Goal: Information Seeking & Learning: Check status

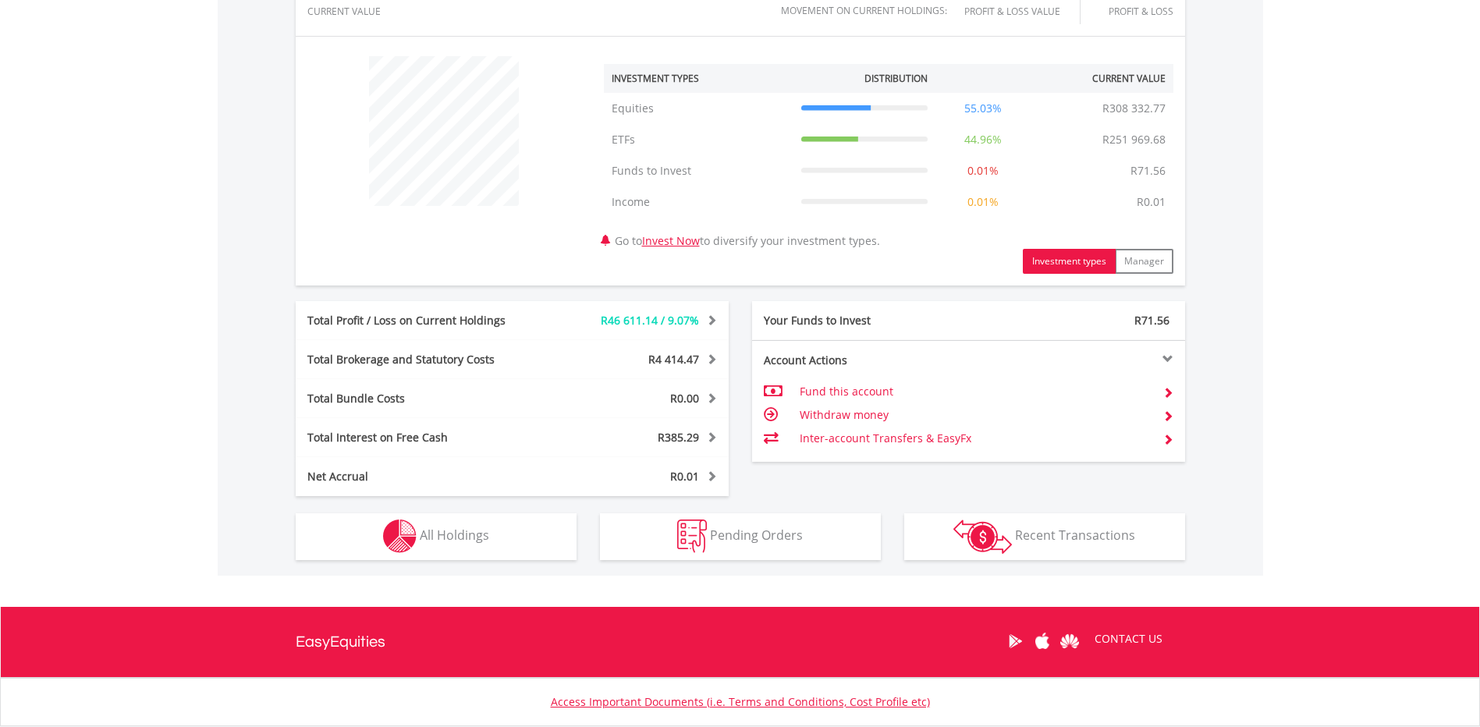
scroll to position [656, 0]
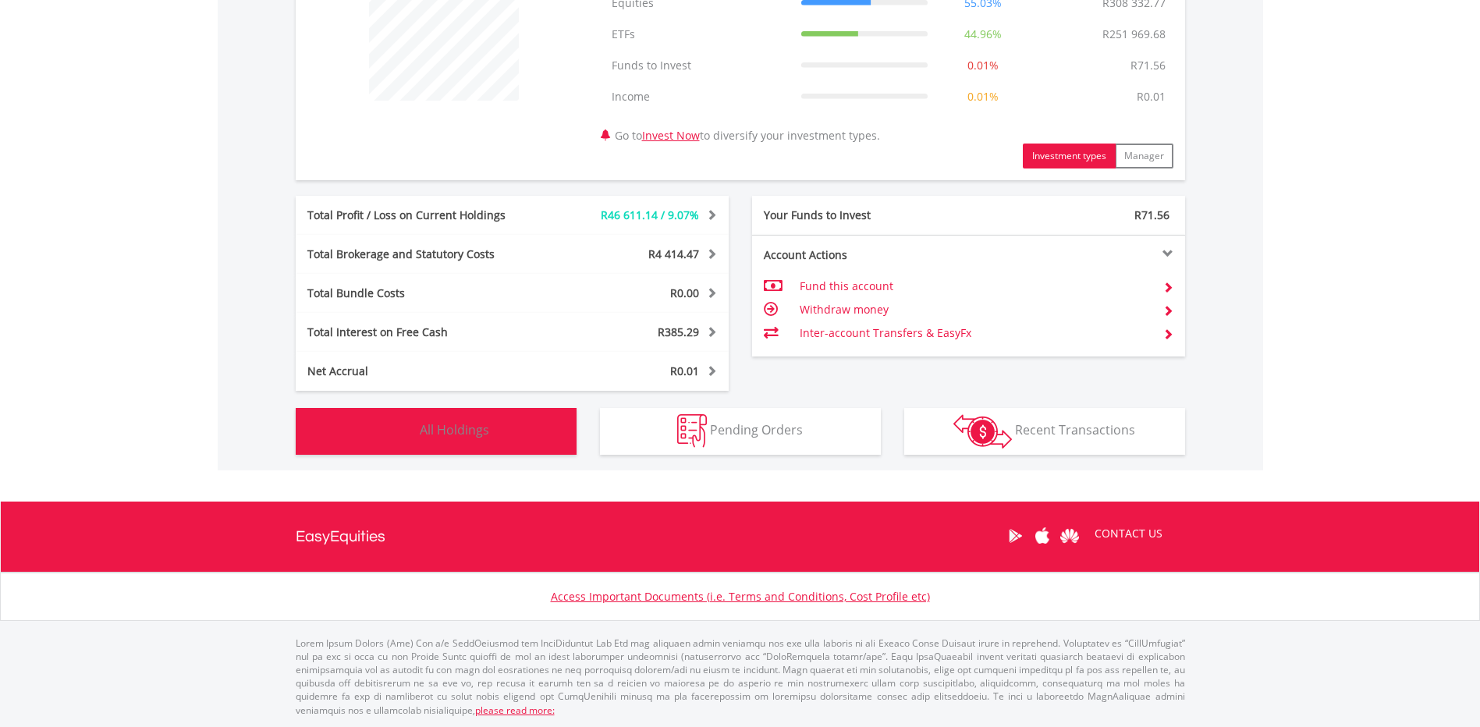
click at [503, 434] on button "Holdings All Holdings" at bounding box center [436, 431] width 281 height 47
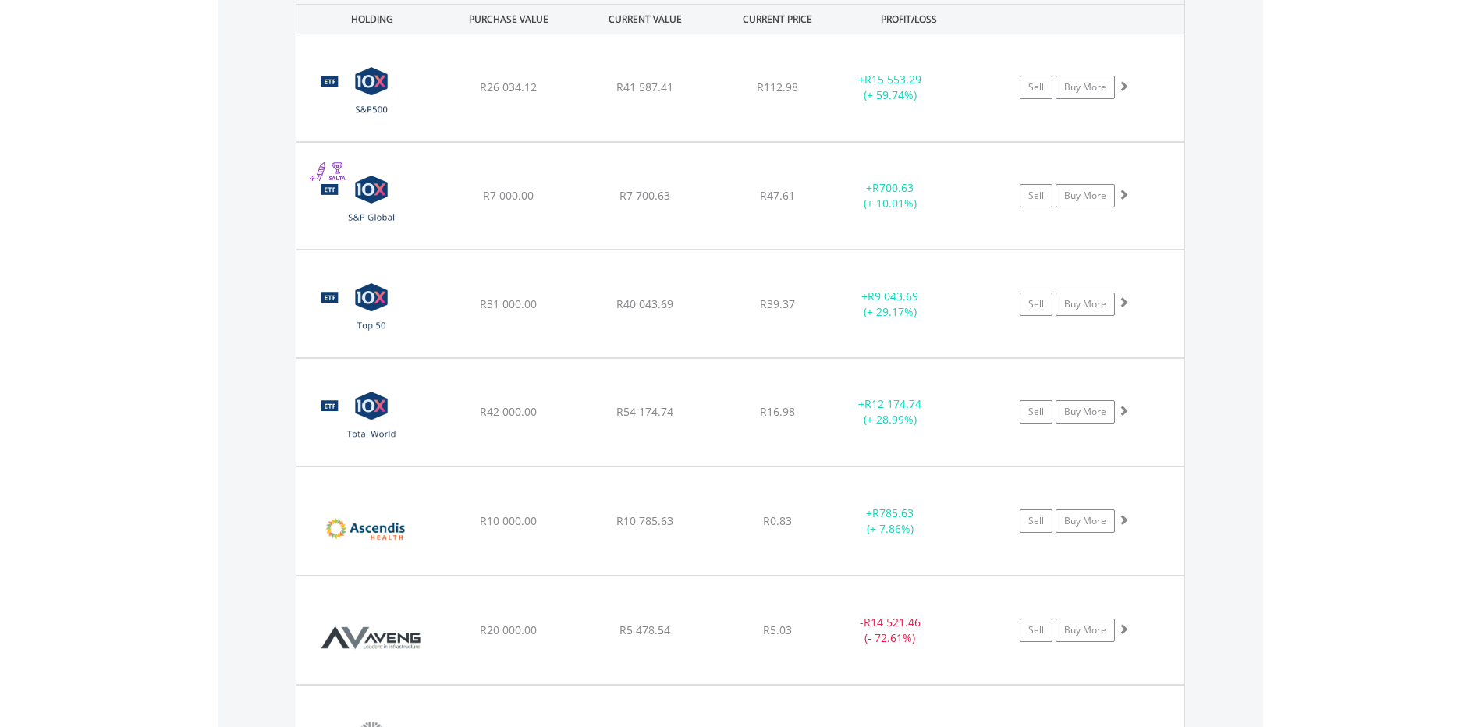
scroll to position [1235, 0]
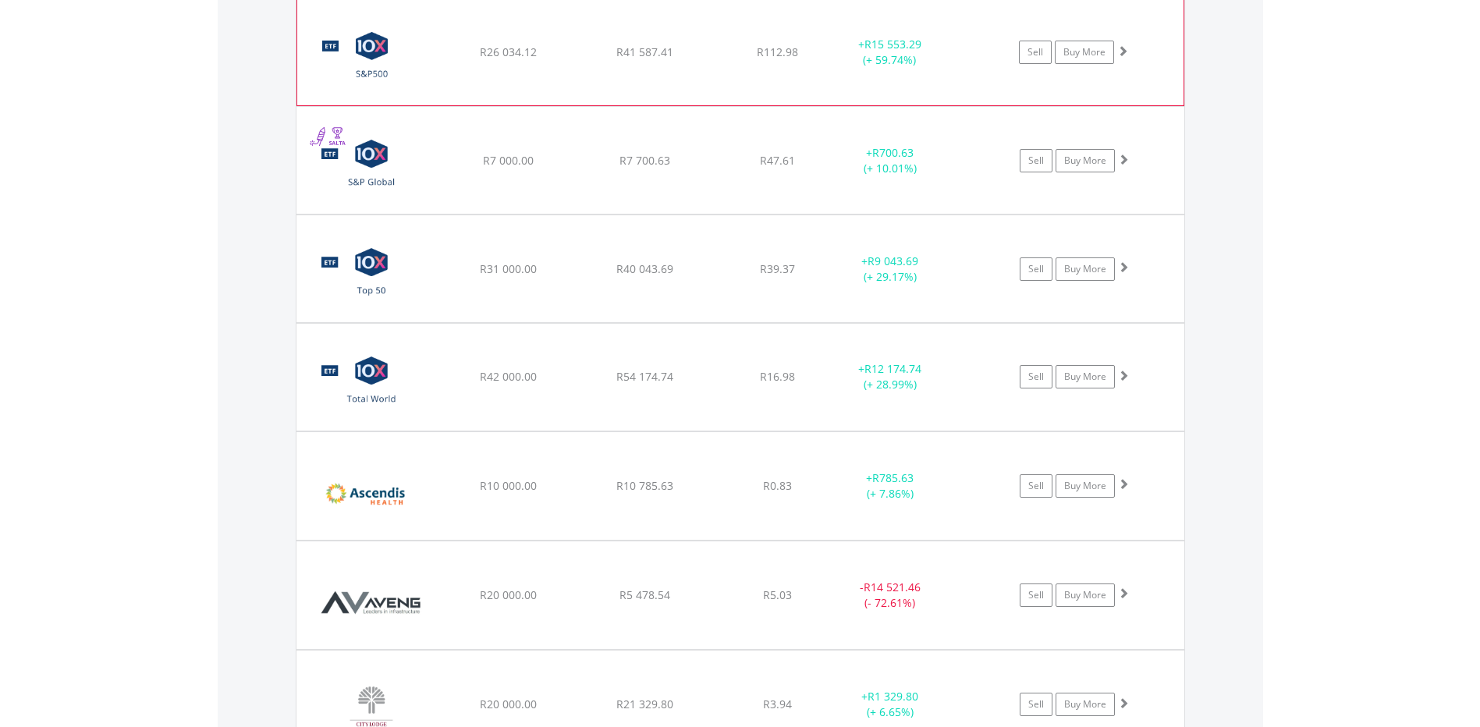
click at [628, 94] on div "﻿ 10X S&P 500 Exchange Traded Fund R26 034.12 R41 587.41 R112.98 + R15 553.29 (…" at bounding box center [740, 52] width 887 height 106
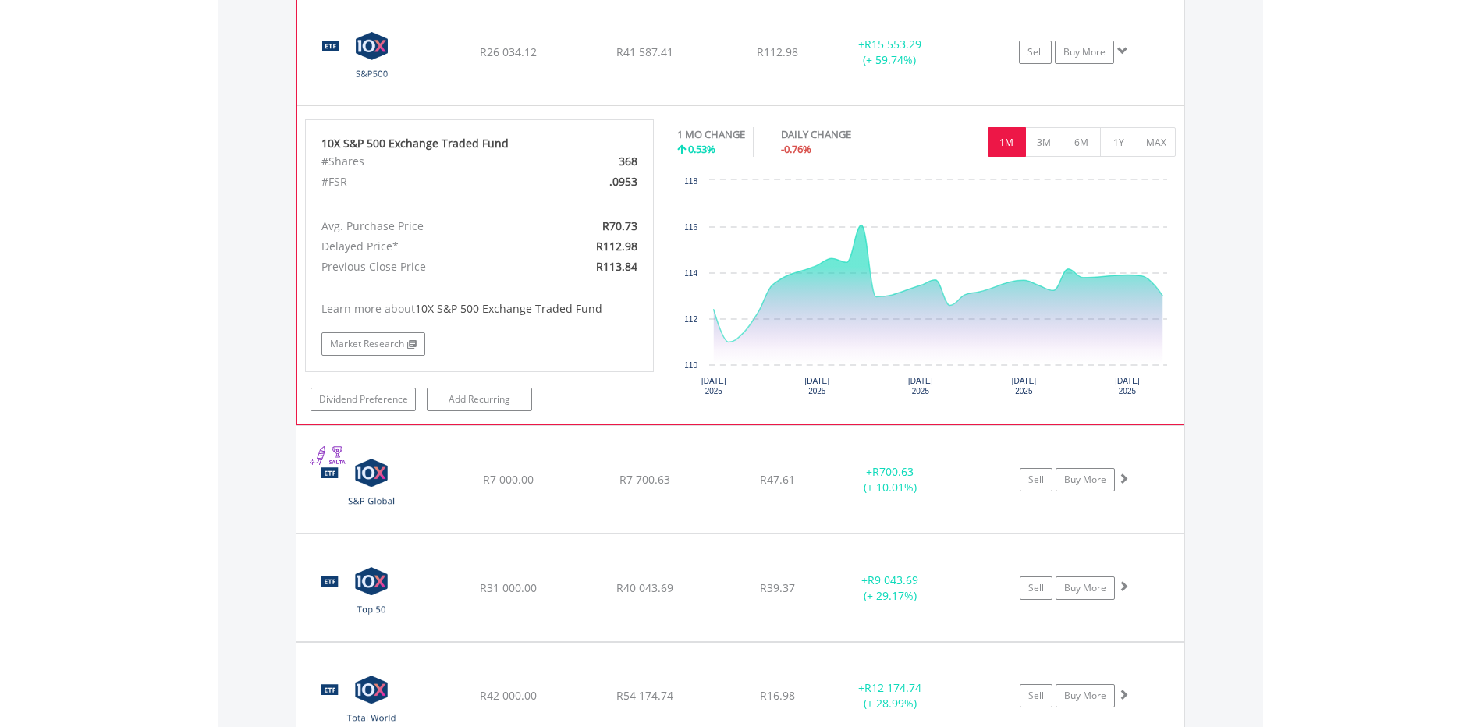
click at [632, 81] on div "﻿ 10X S&P 500 Exchange Traded Fund R26 034.12 R41 587.41 R112.98 + R15 553.29 (…" at bounding box center [740, 52] width 887 height 106
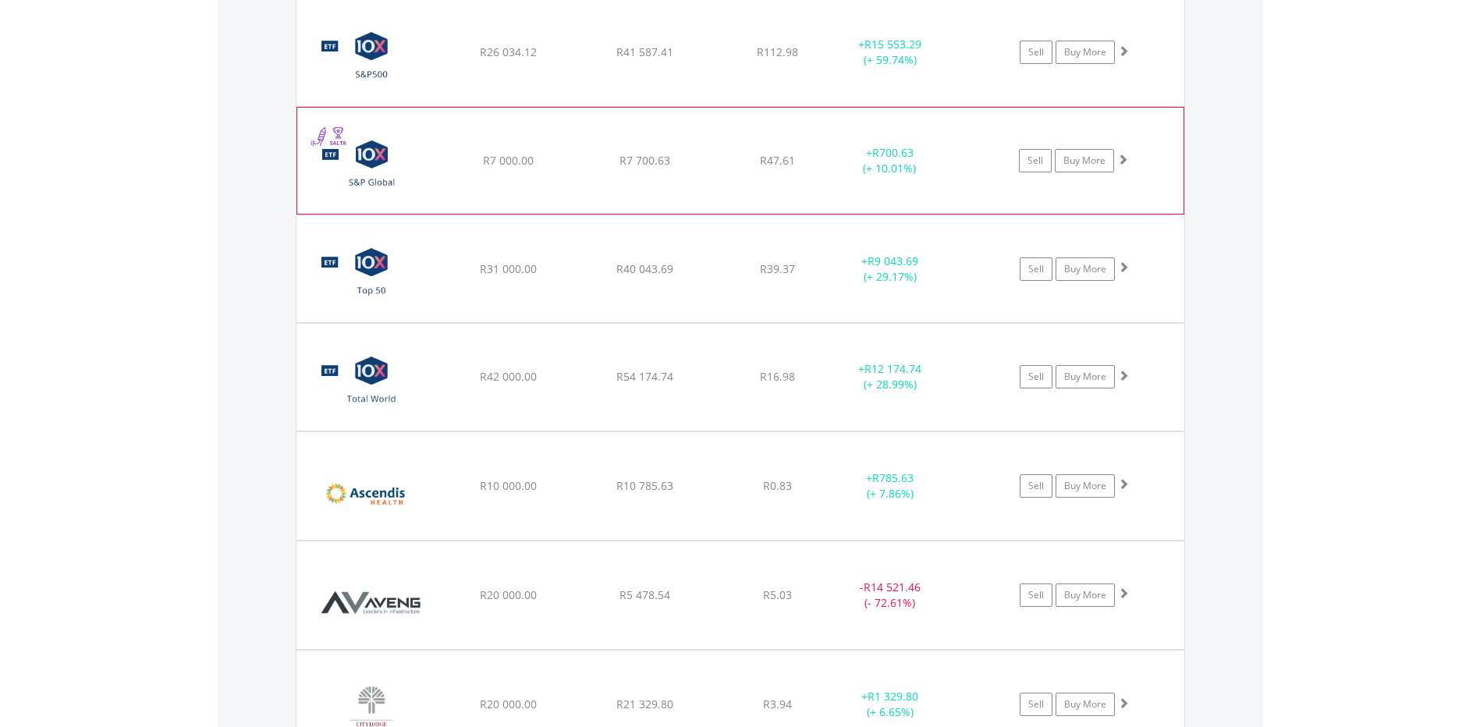
click at [639, 59] on span "R7 700.63" at bounding box center [645, 51] width 57 height 15
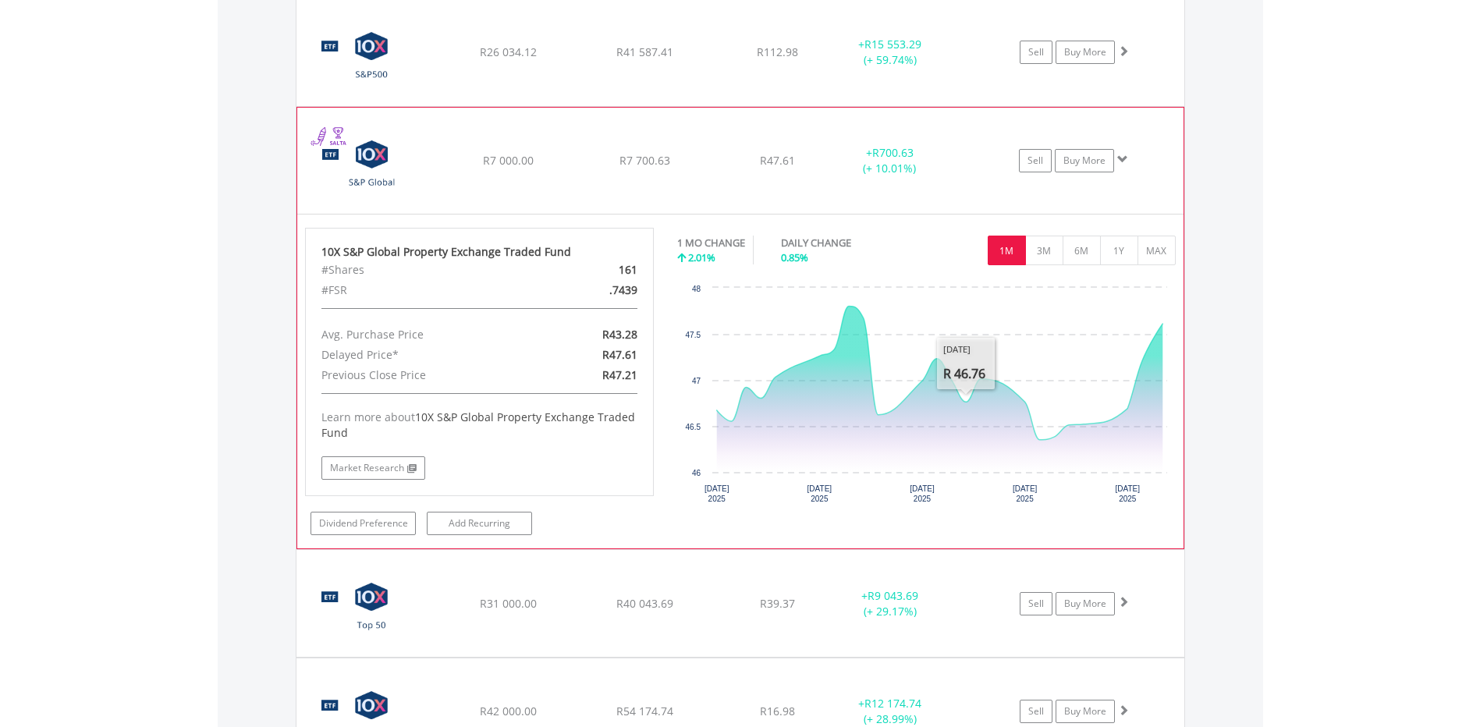
click at [769, 106] on div "﻿ 10X S&P Global Property Exchange Traded Fund R7 000.00 R7 700.63 R47.61 + R70…" at bounding box center [741, 52] width 888 height 107
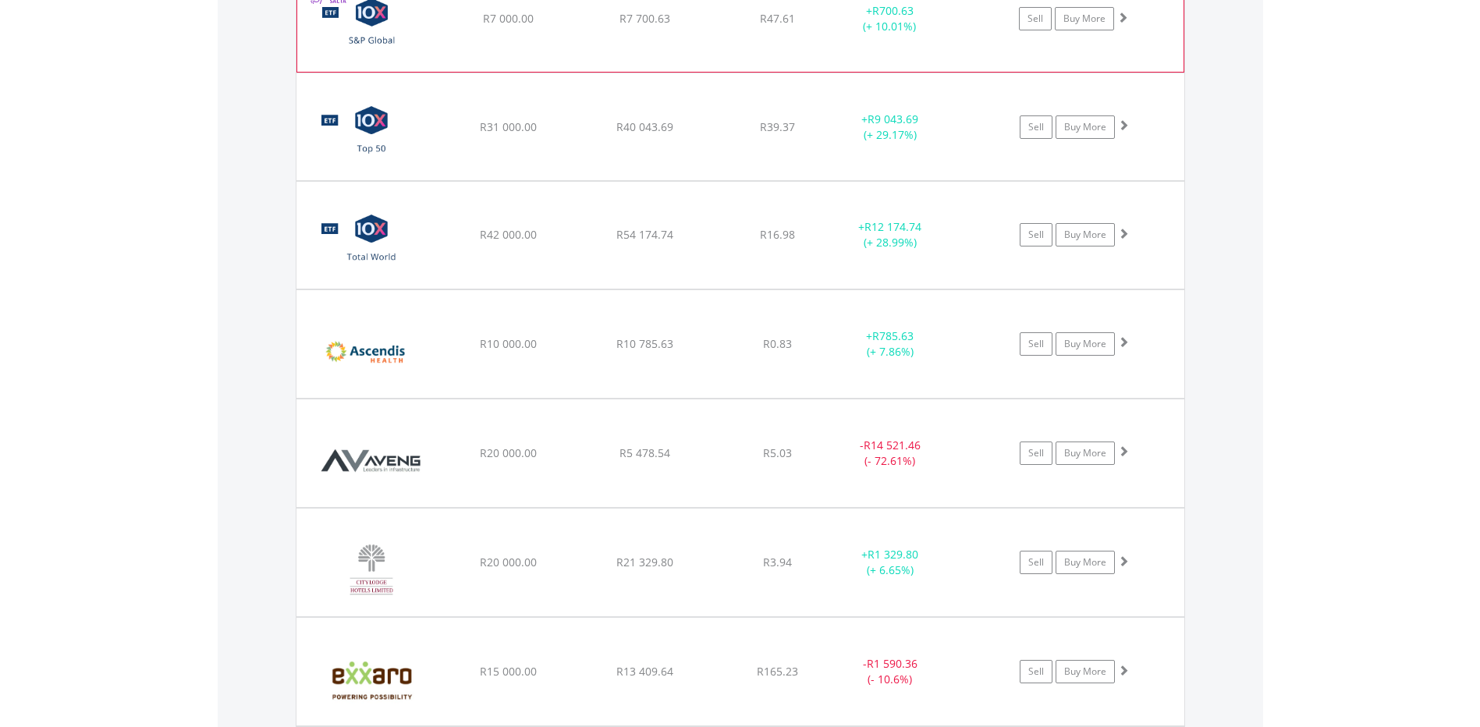
scroll to position [1391, 0]
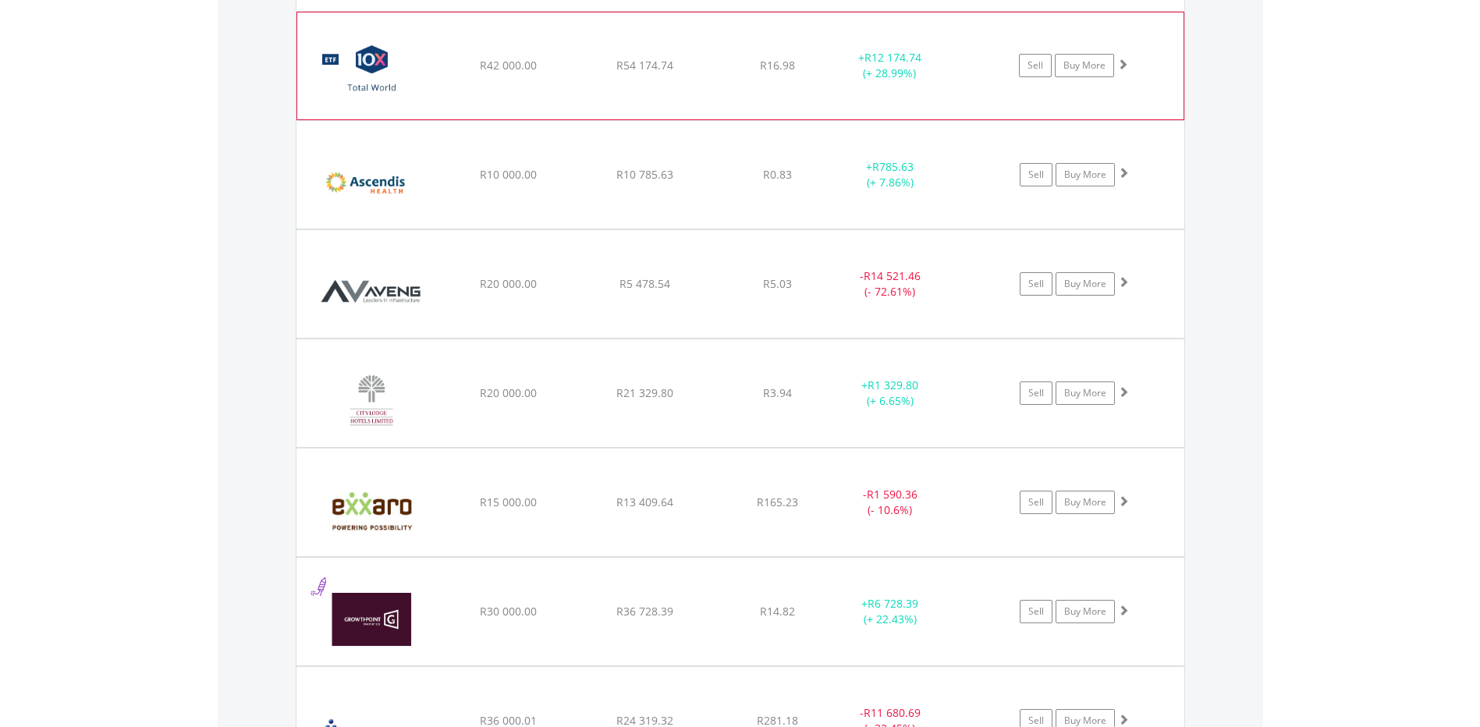
scroll to position [1548, 0]
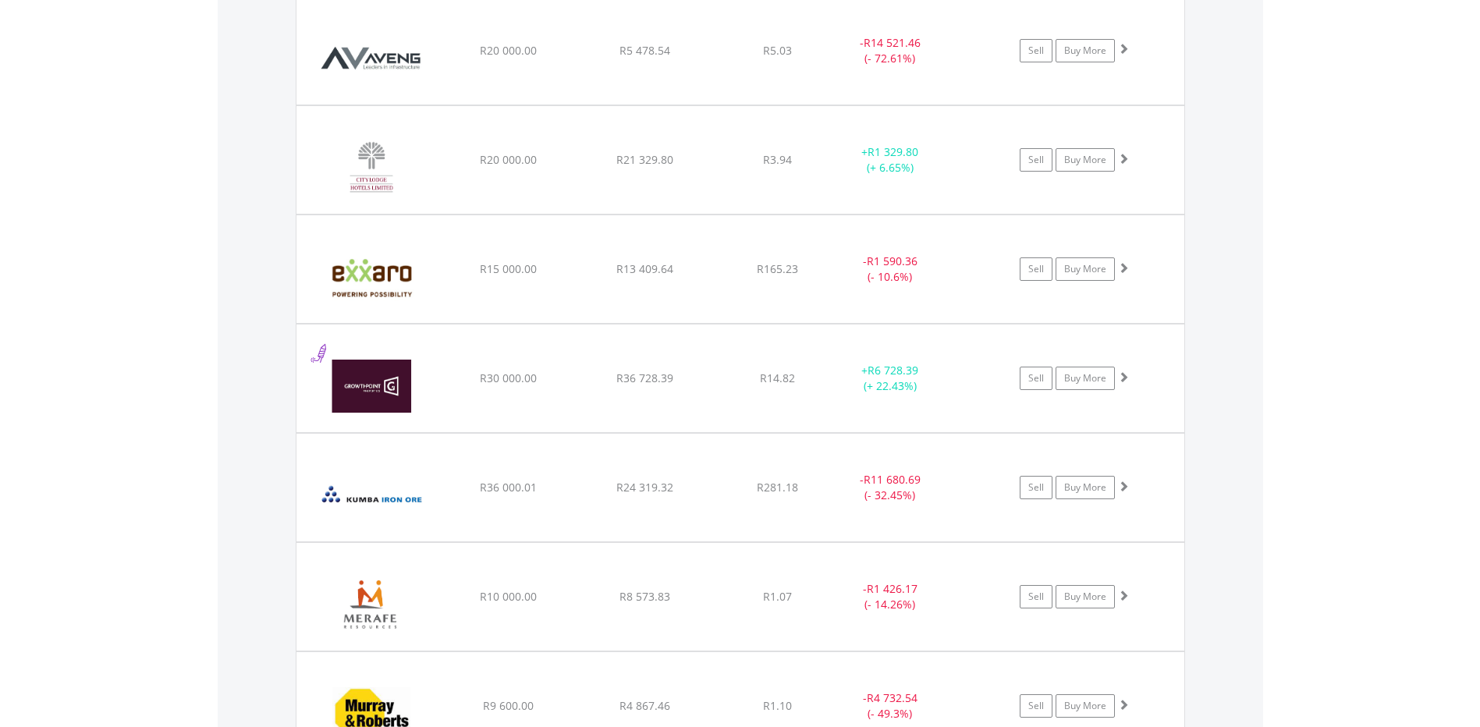
scroll to position [1782, 0]
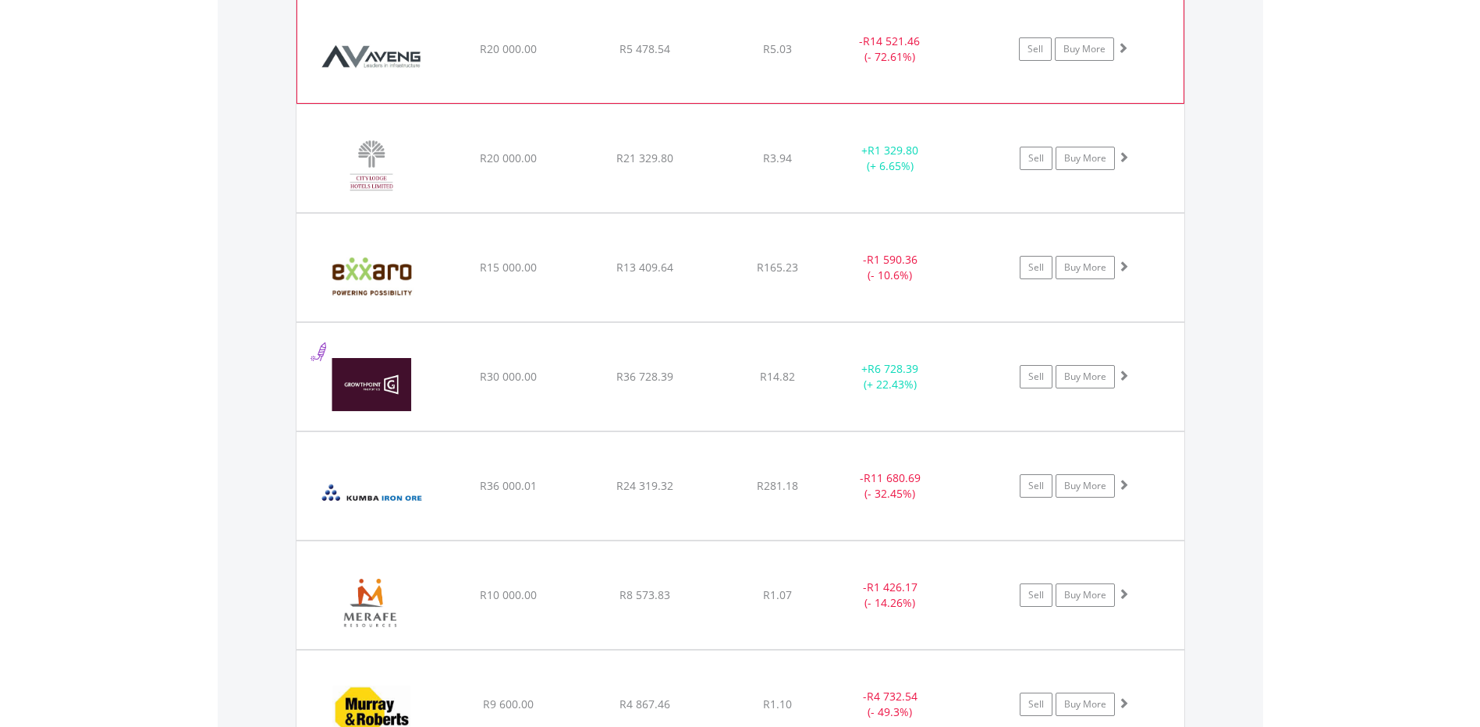
scroll to position [1860, 0]
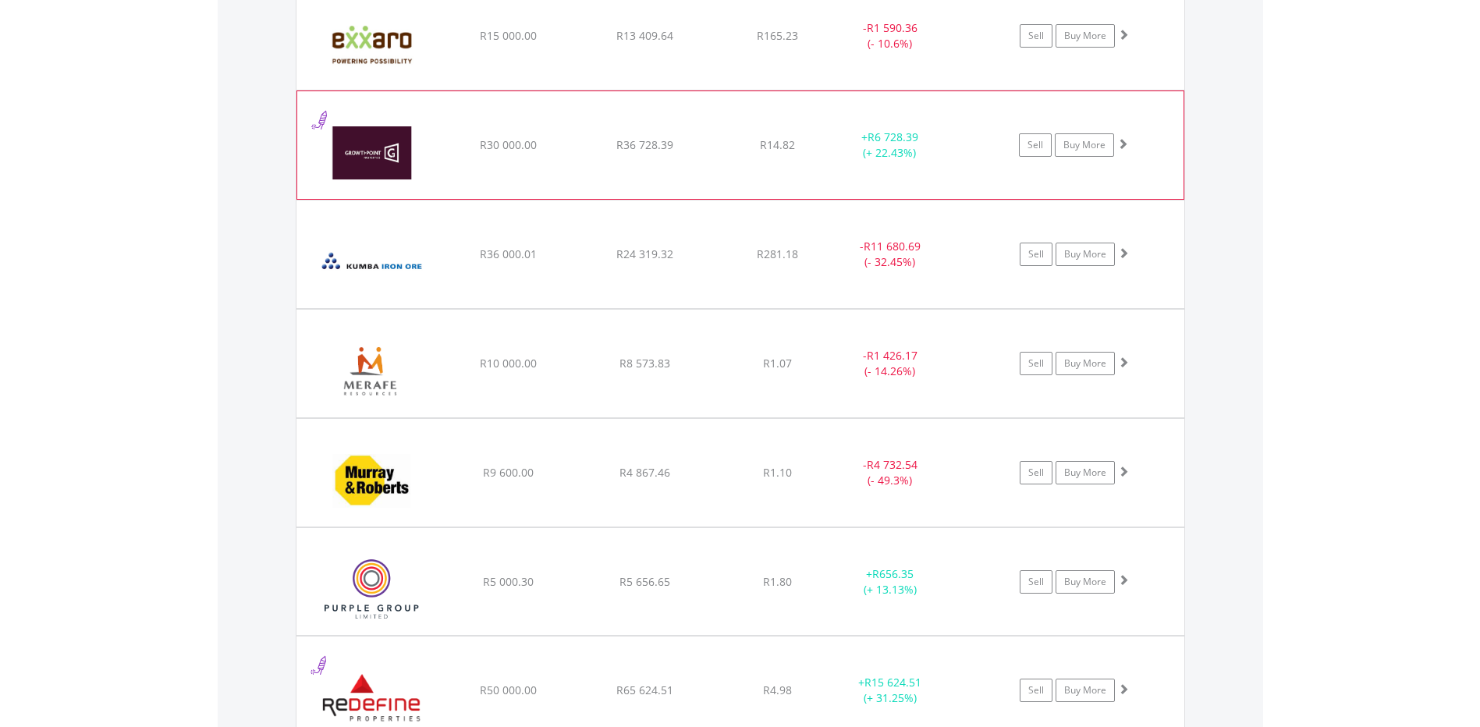
scroll to position [2016, 0]
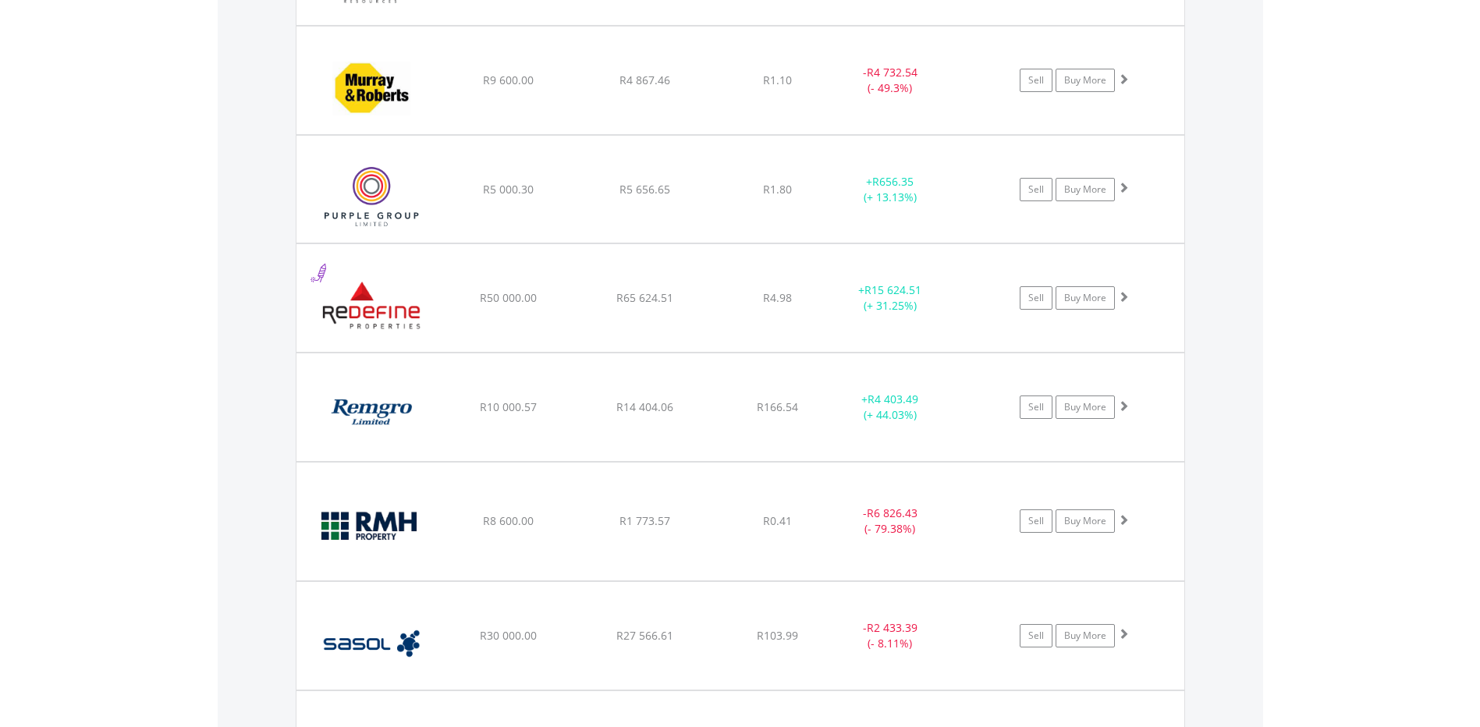
scroll to position [2484, 0]
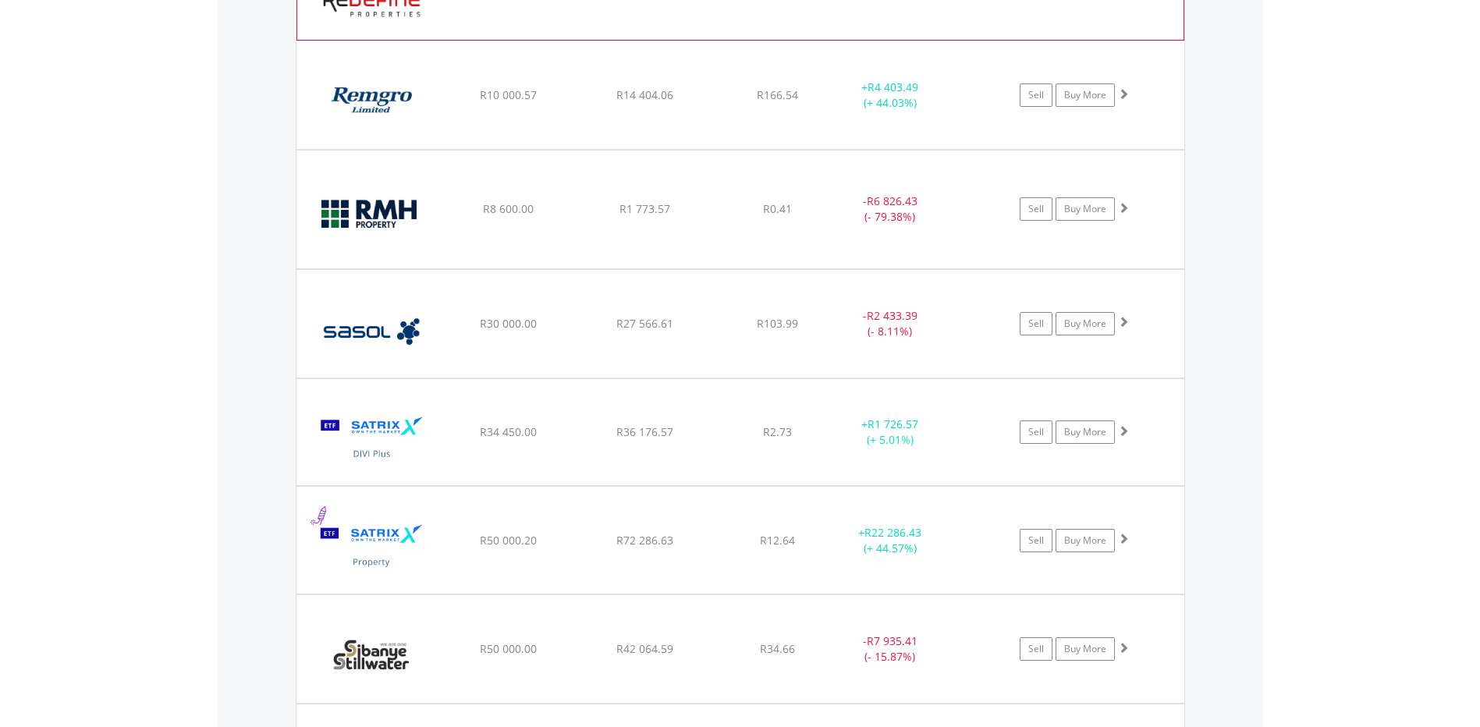
scroll to position [2796, 0]
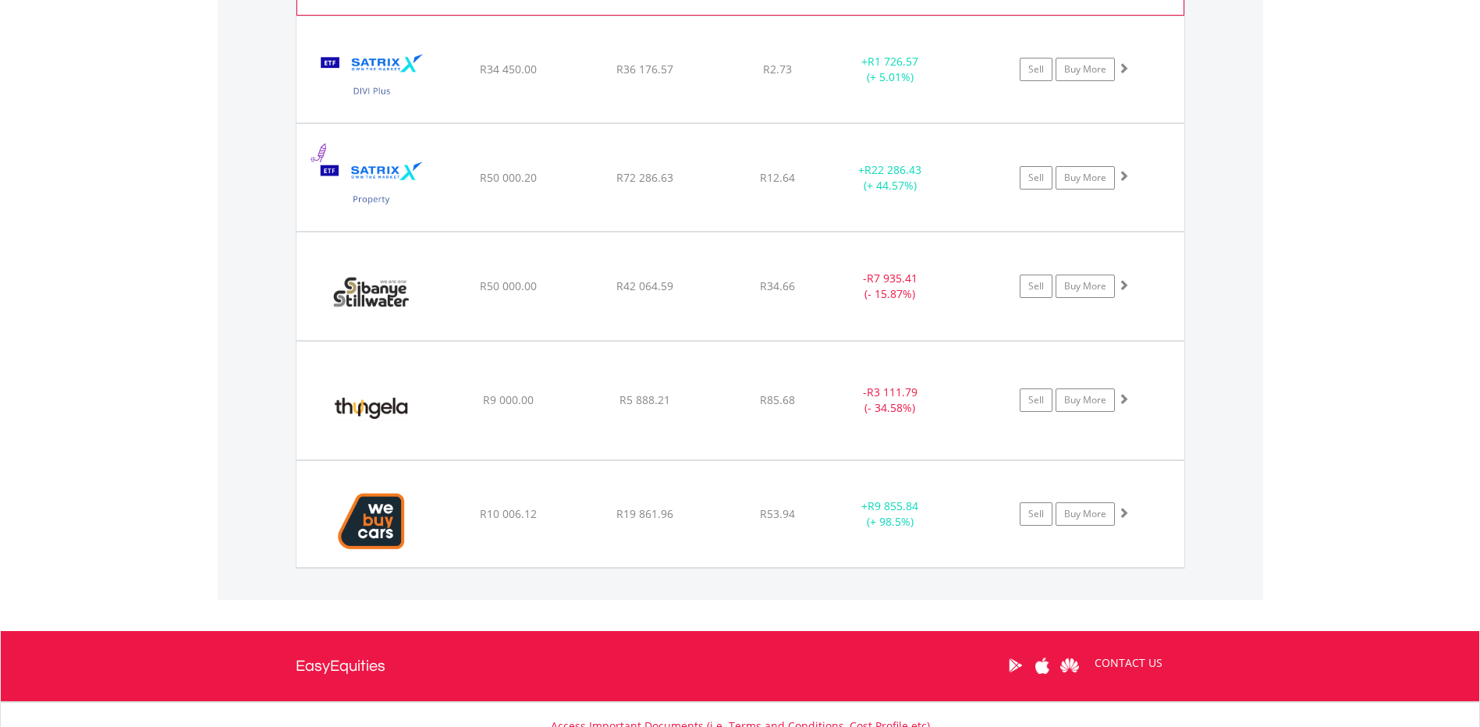
scroll to position [3108, 0]
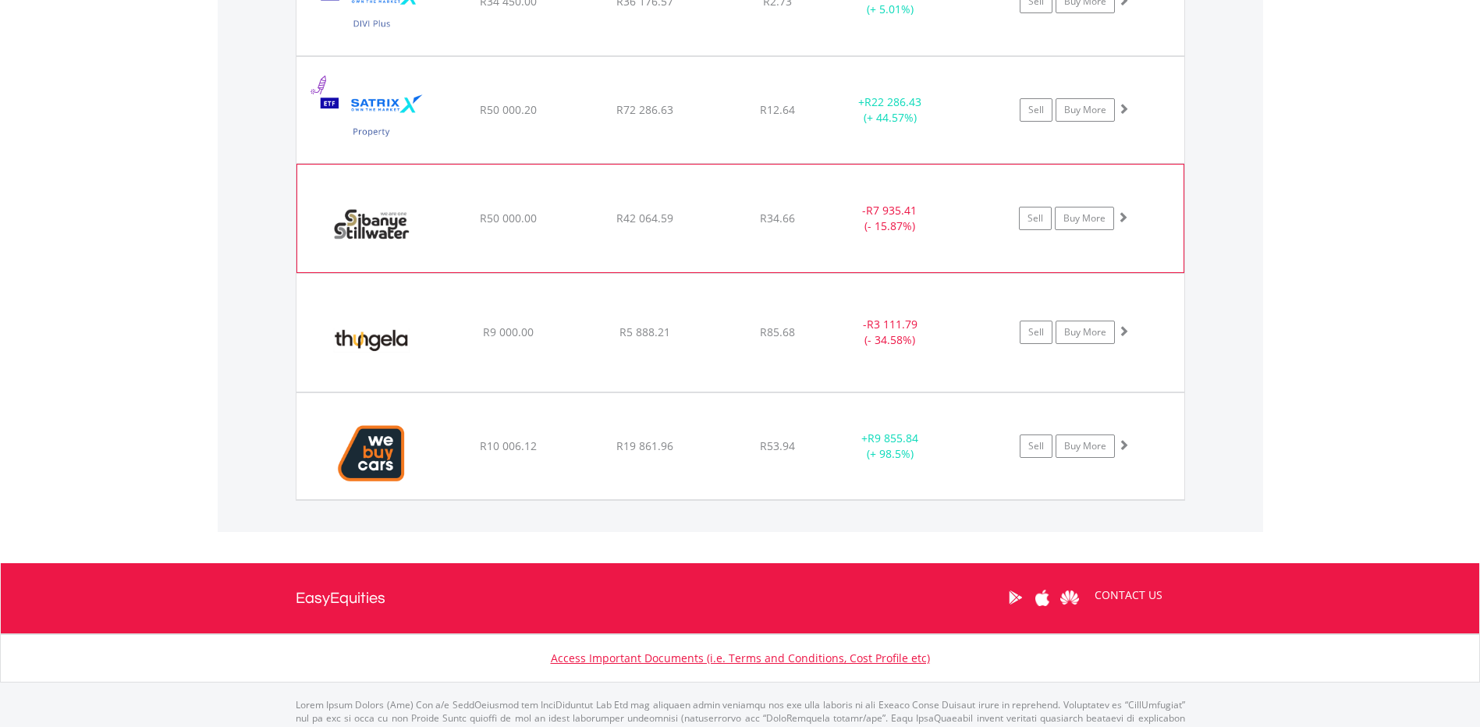
scroll to position [3186, 0]
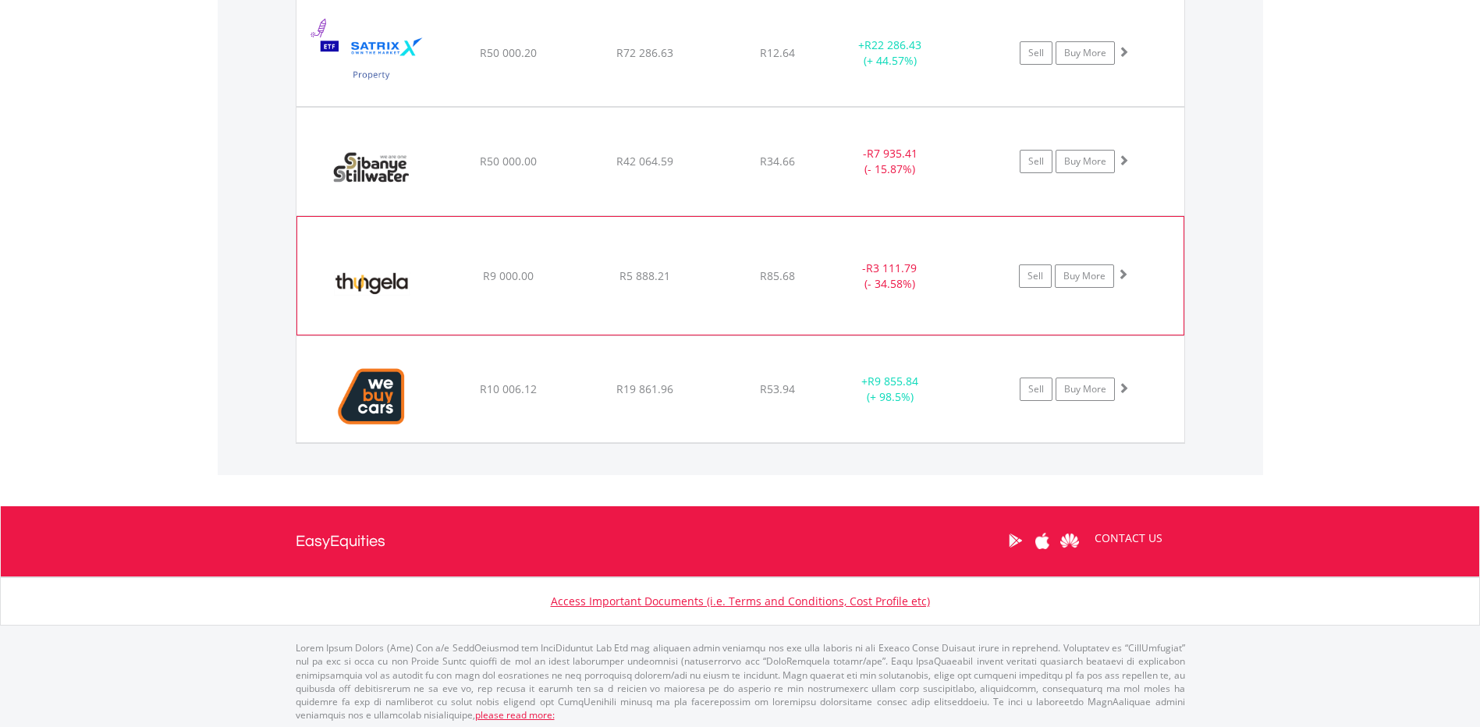
scroll to position [3211, 0]
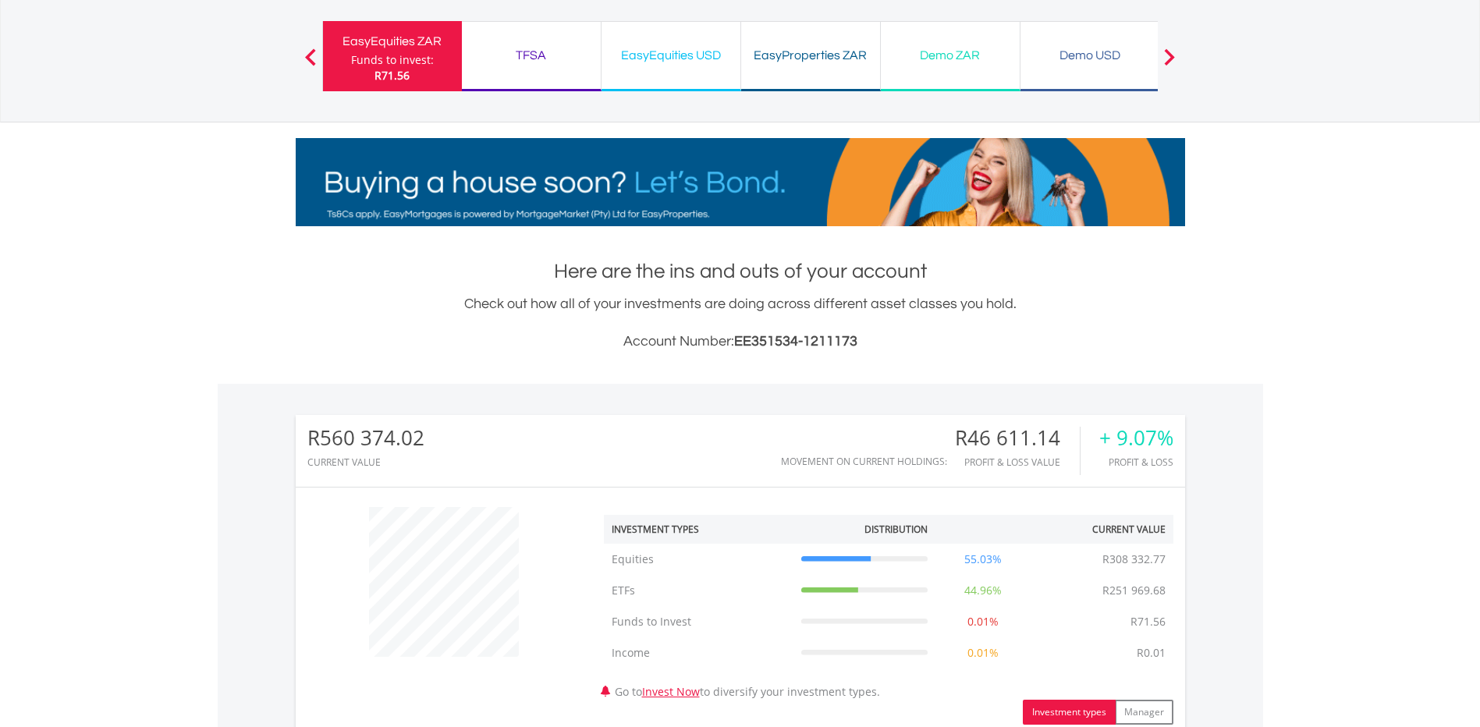
scroll to position [0, 0]
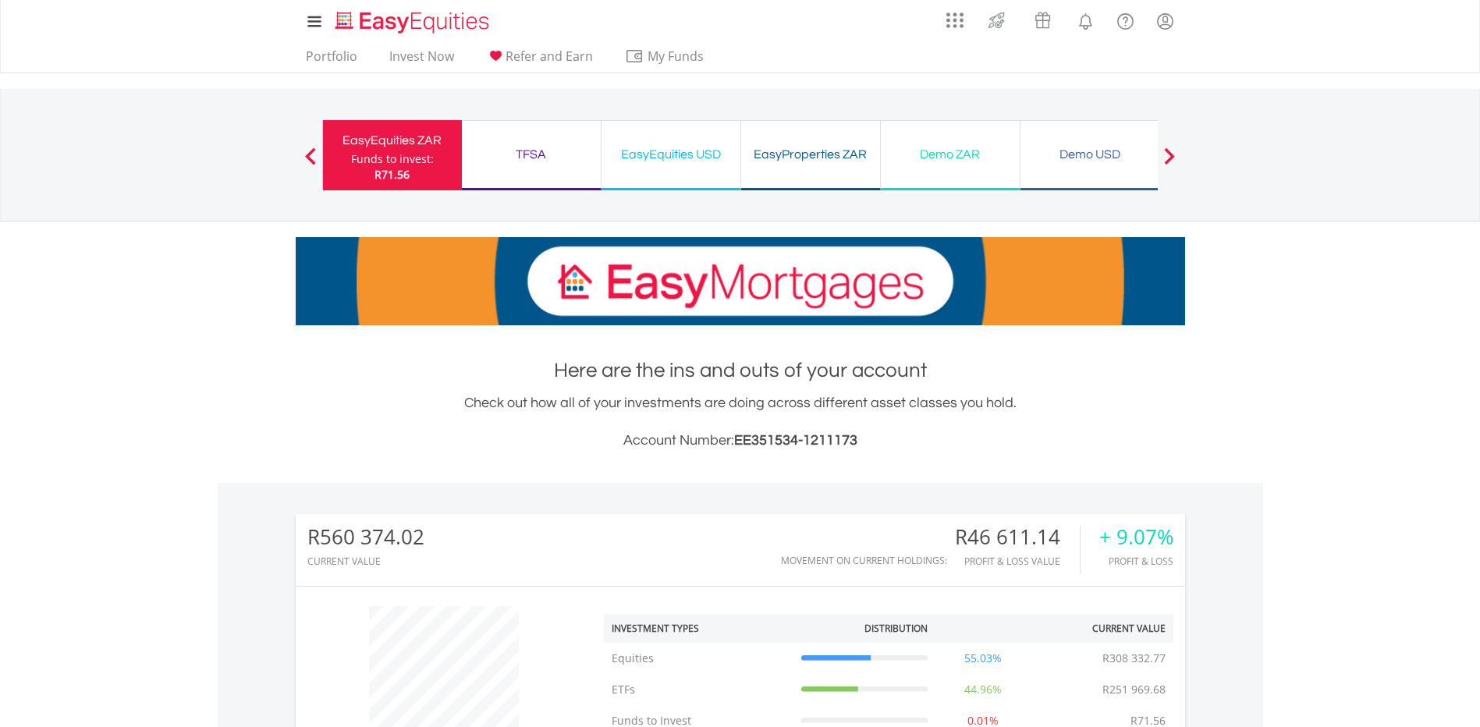
click at [551, 149] on div "TFSA" at bounding box center [531, 155] width 120 height 22
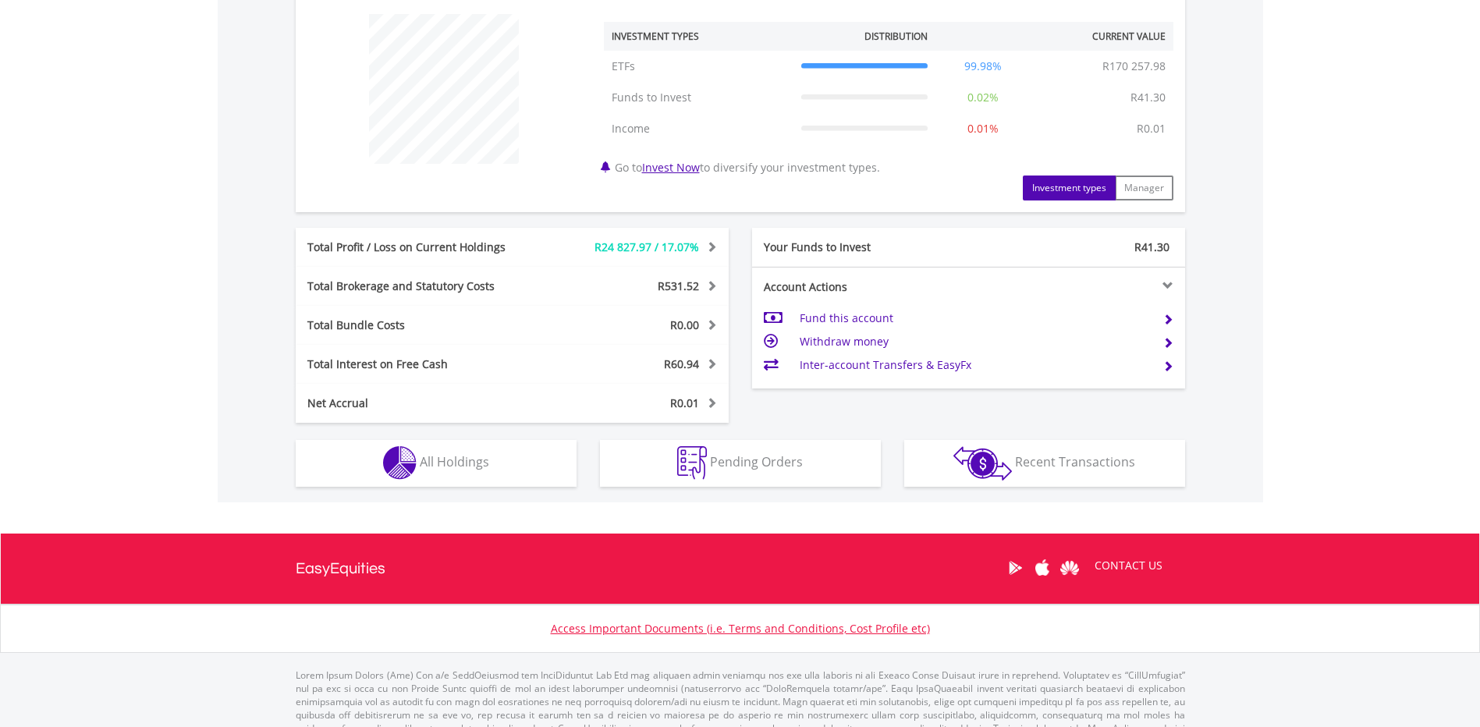
scroll to position [624, 0]
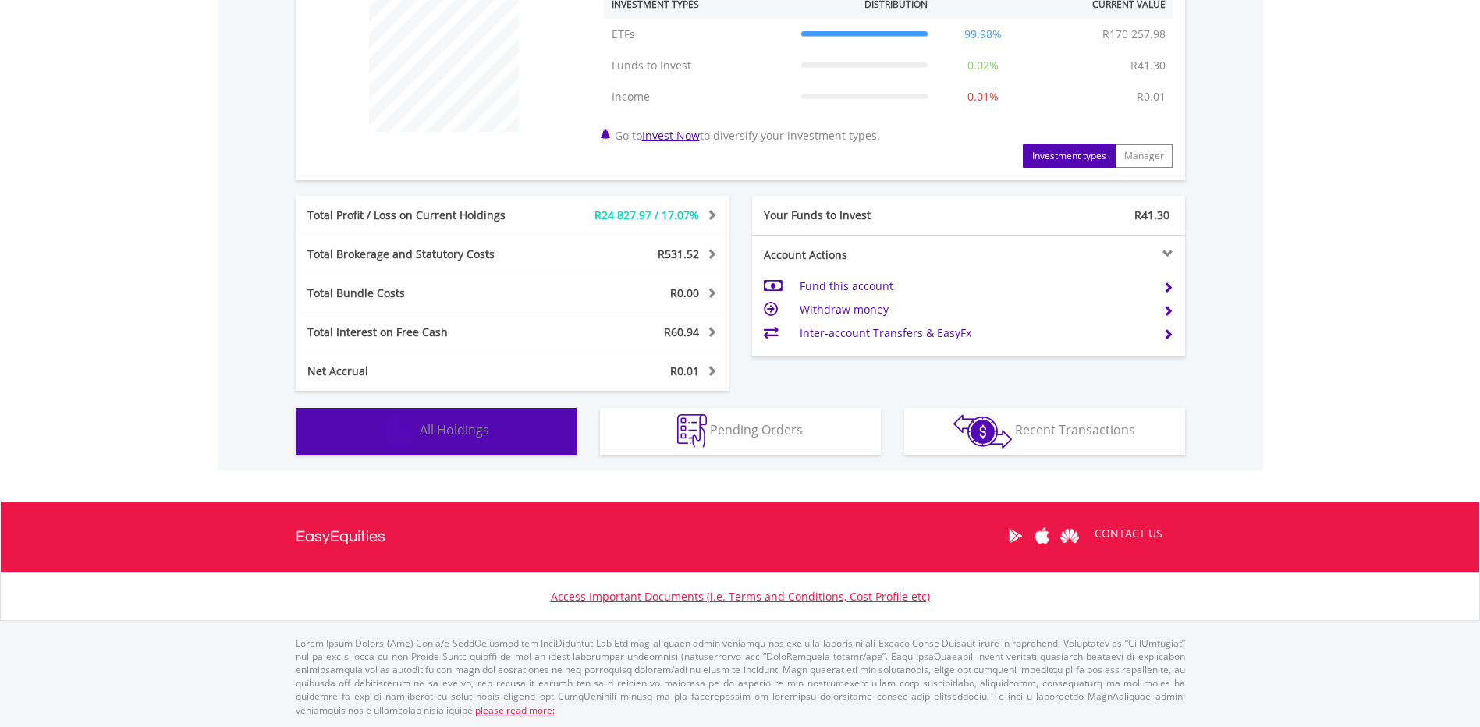
click at [530, 428] on button "Holdings All Holdings" at bounding box center [436, 431] width 281 height 47
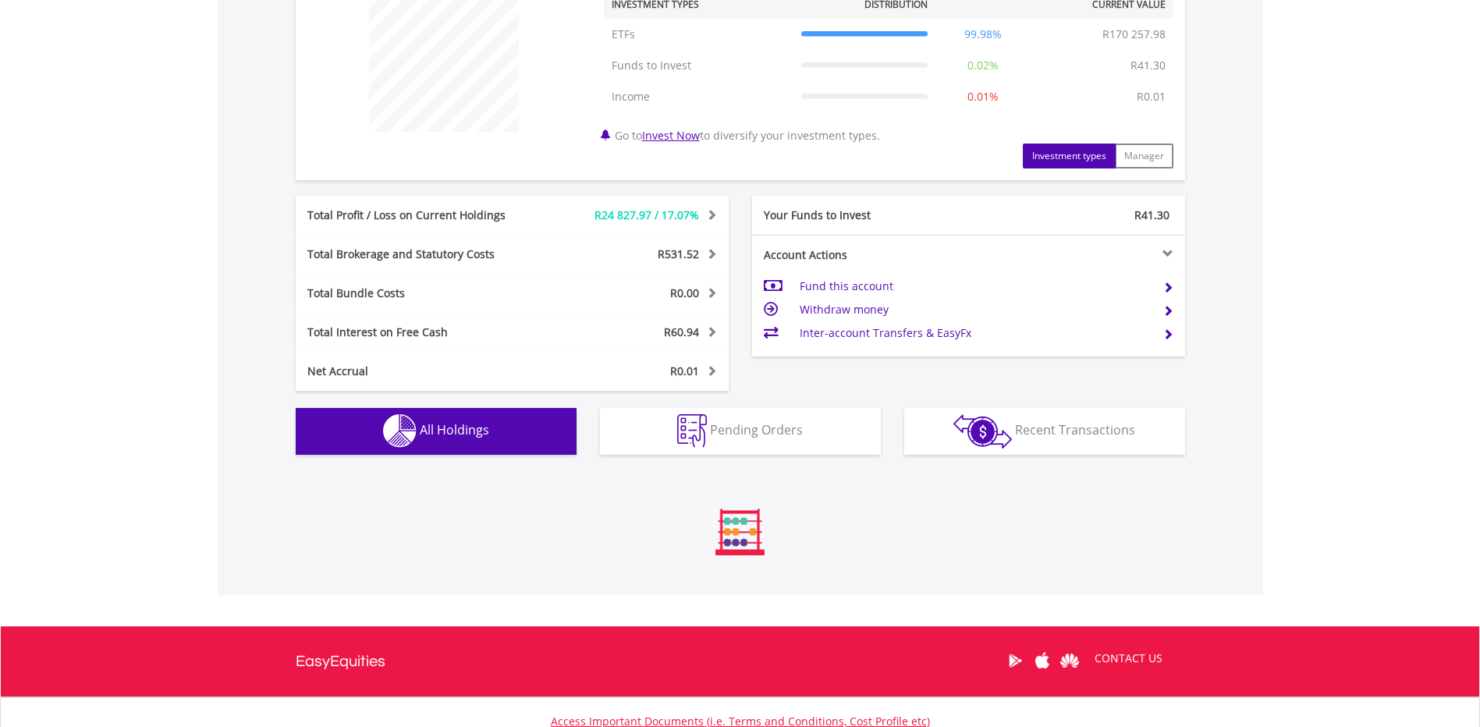
scroll to position [1126, 0]
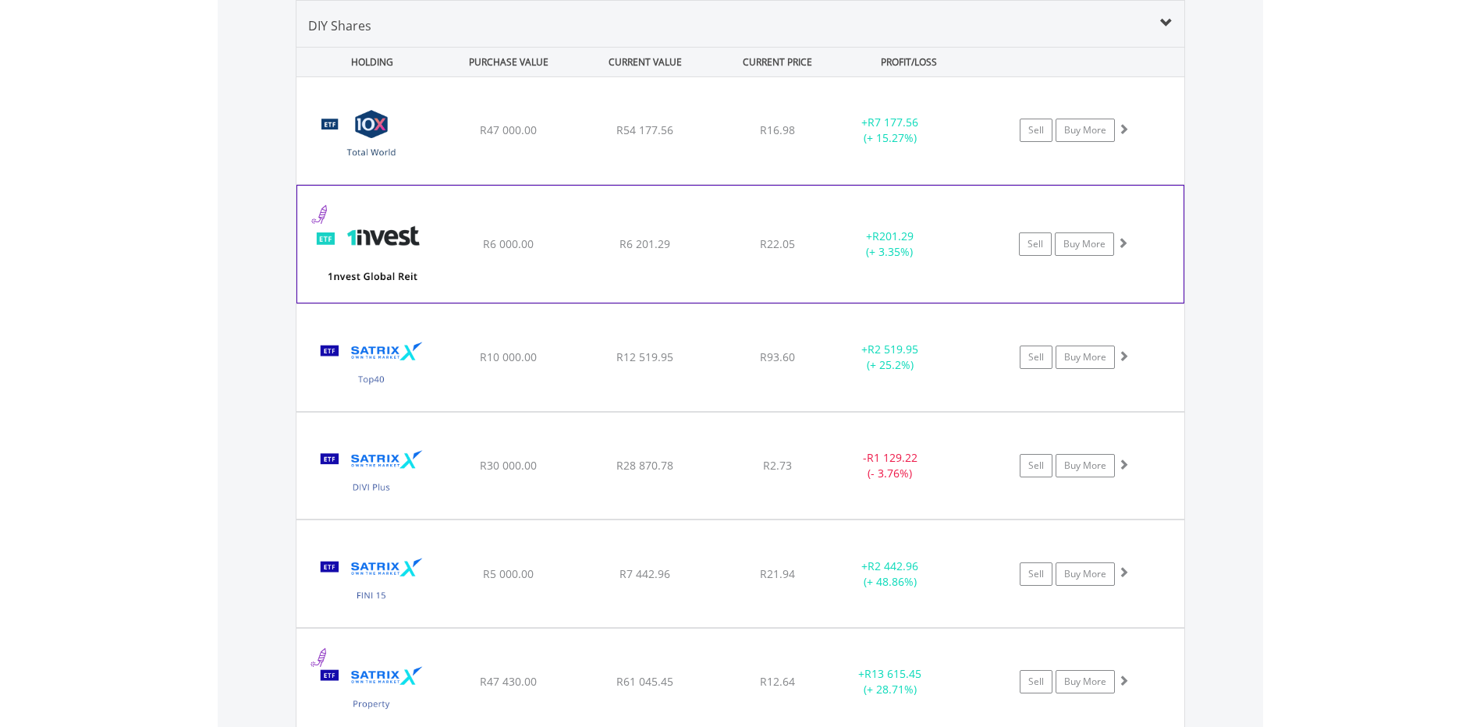
click at [628, 184] on div "﻿ 1nvest Global REIT Index Feeder ETF R6 000.00 R6 201.29 R22.05 + R201.29 (+ 3…" at bounding box center [741, 130] width 888 height 107
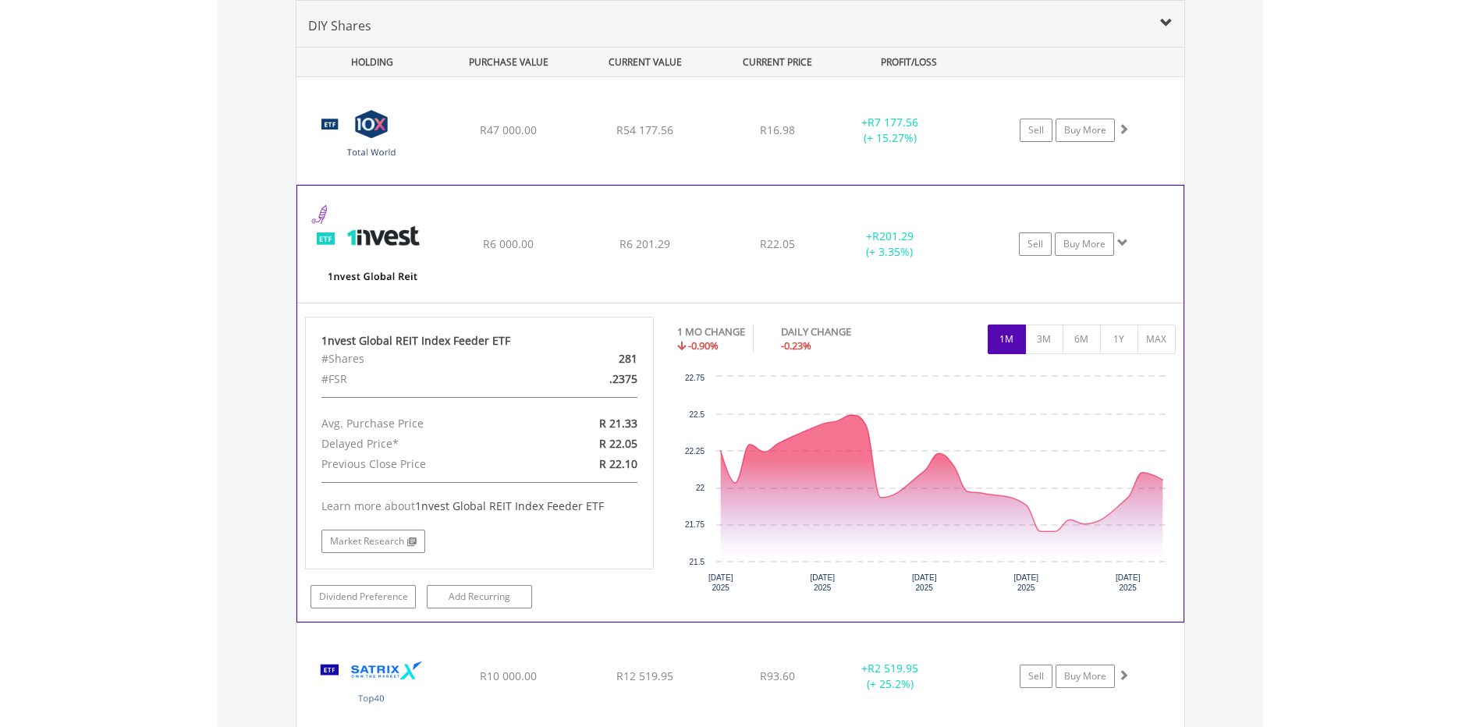
click at [628, 184] on div "﻿ 1nvest Global REIT Index Feeder ETF R6 000.00 R6 201.29 R22.05 + R201.29 (+ 3…" at bounding box center [741, 130] width 888 height 107
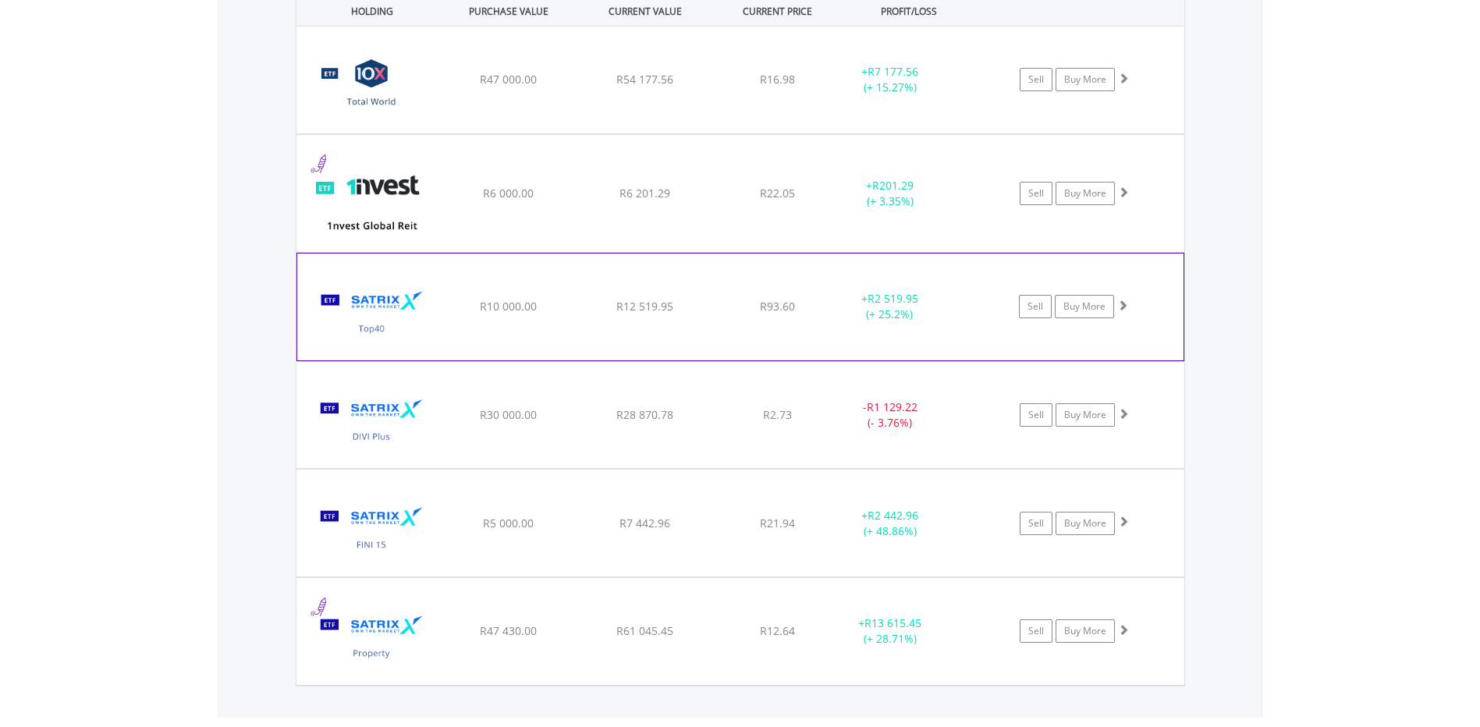
scroll to position [1282, 0]
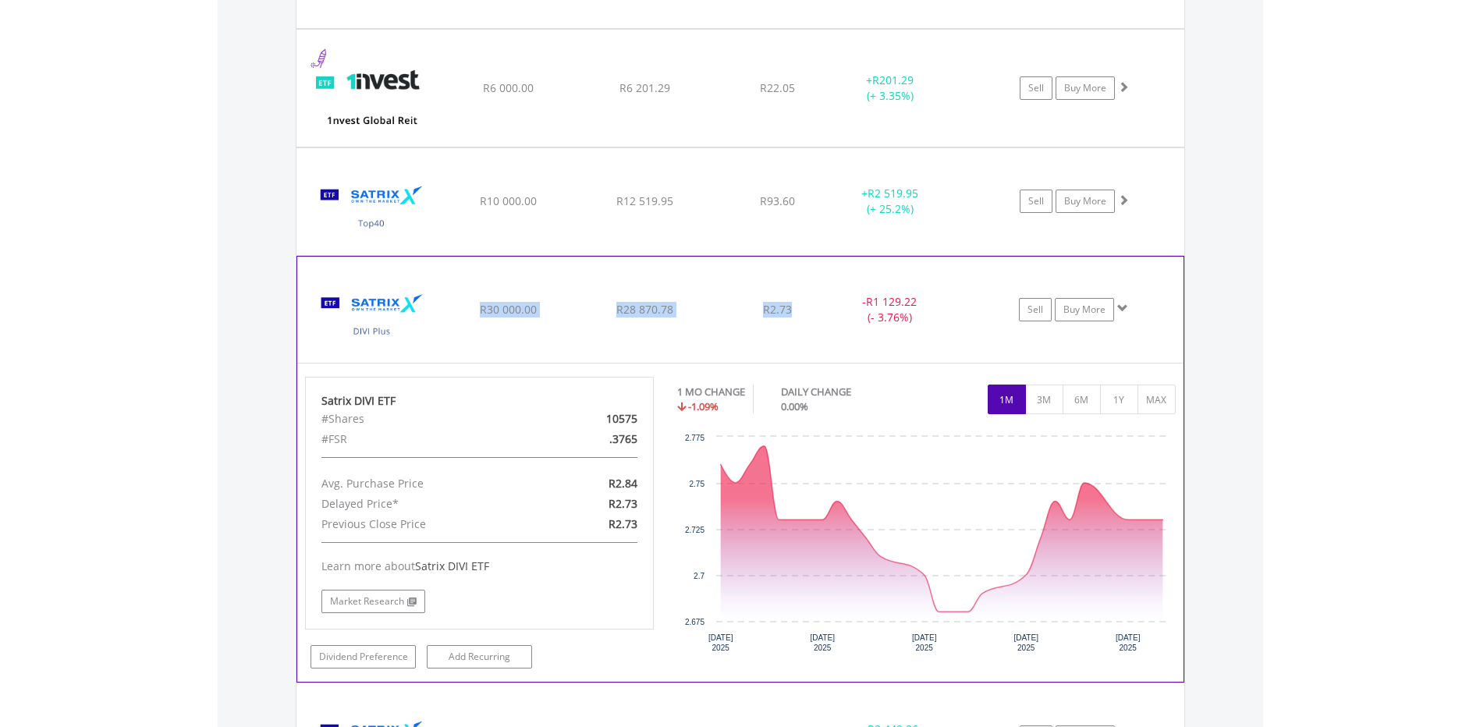
drag, startPoint x: 483, startPoint y: 307, endPoint x: 805, endPoint y: 314, distance: 322.4
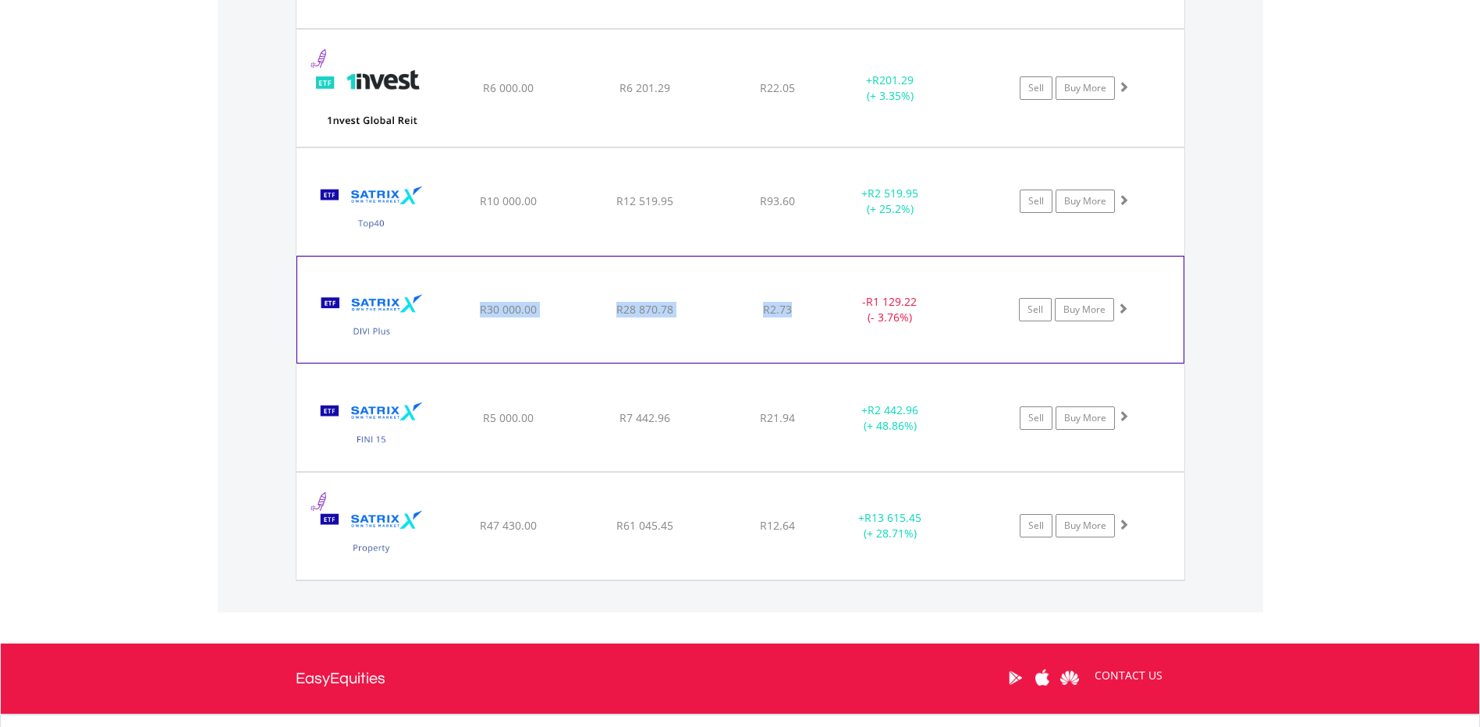
drag, startPoint x: 805, startPoint y: 314, endPoint x: 720, endPoint y: 314, distance: 85.8
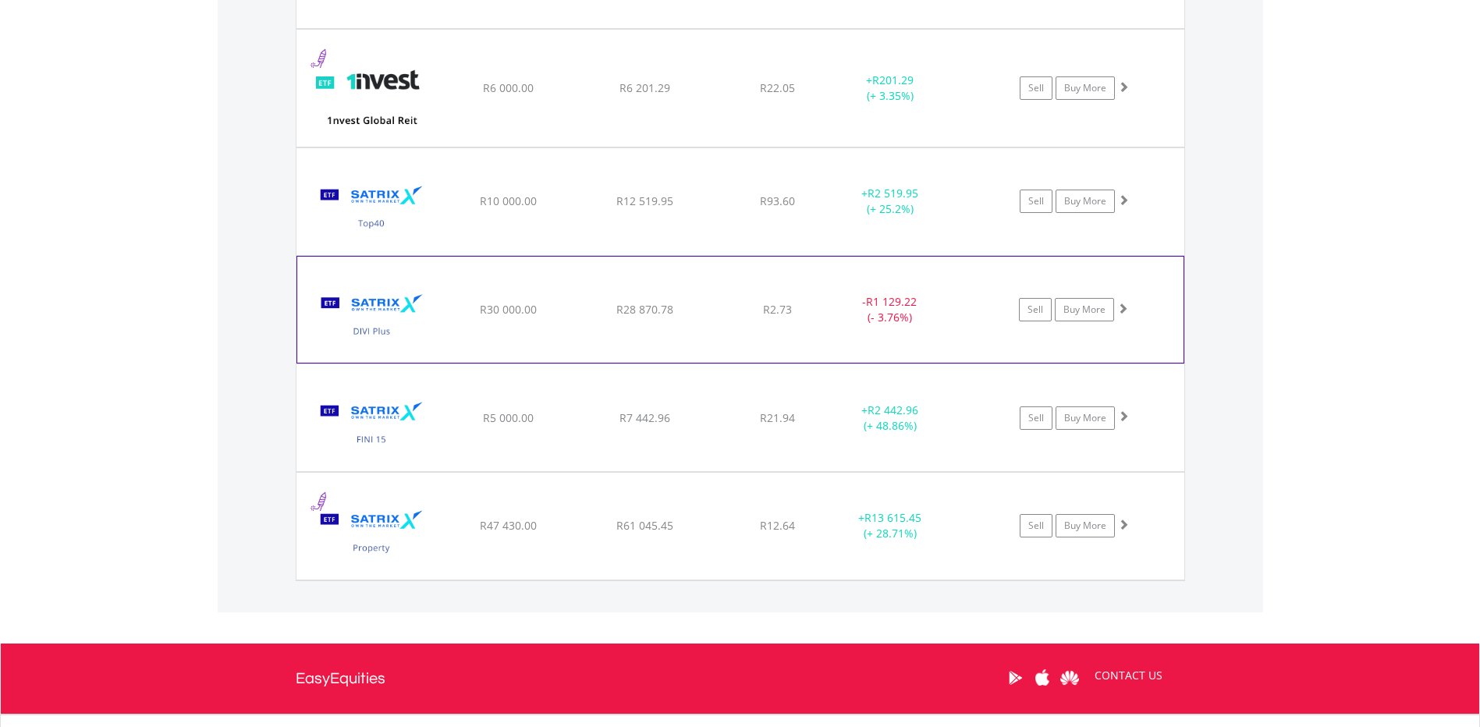
scroll to position [1360, 0]
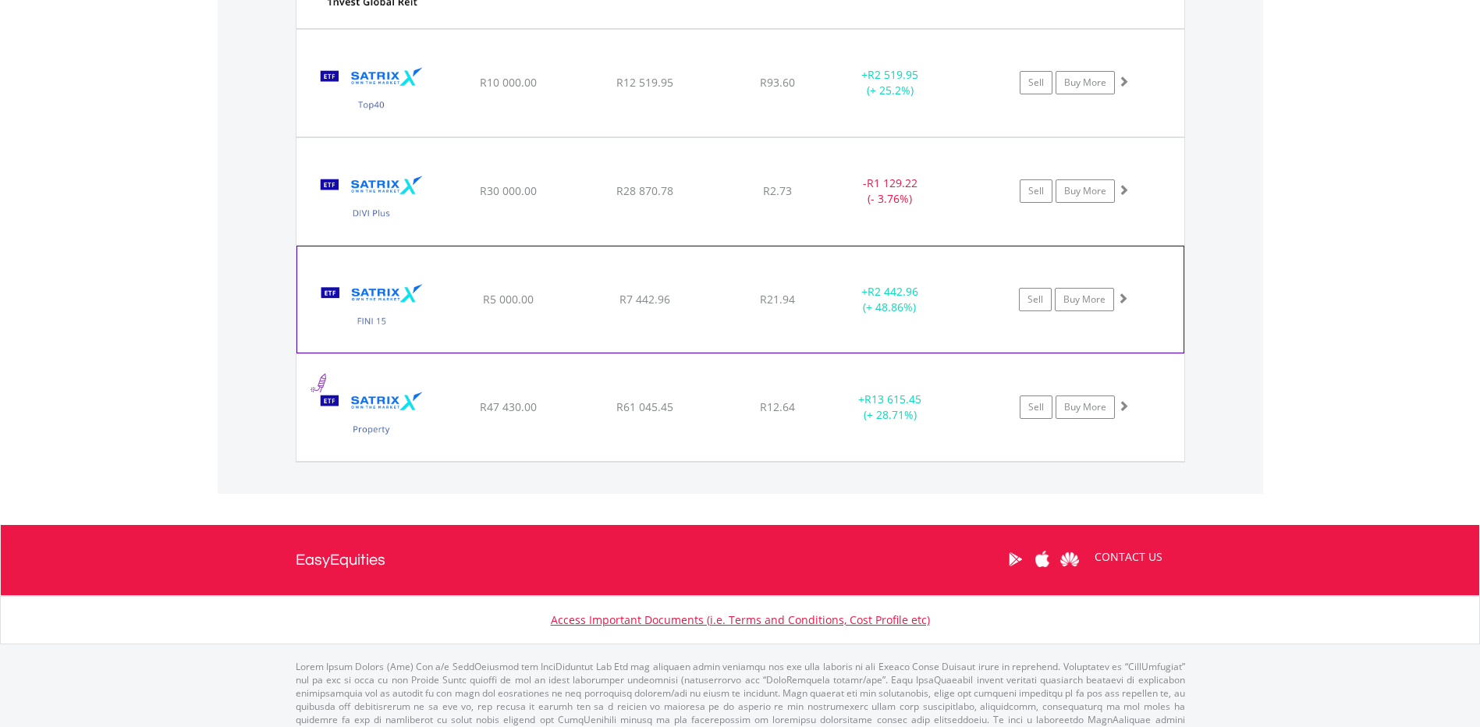
scroll to position [1423, 0]
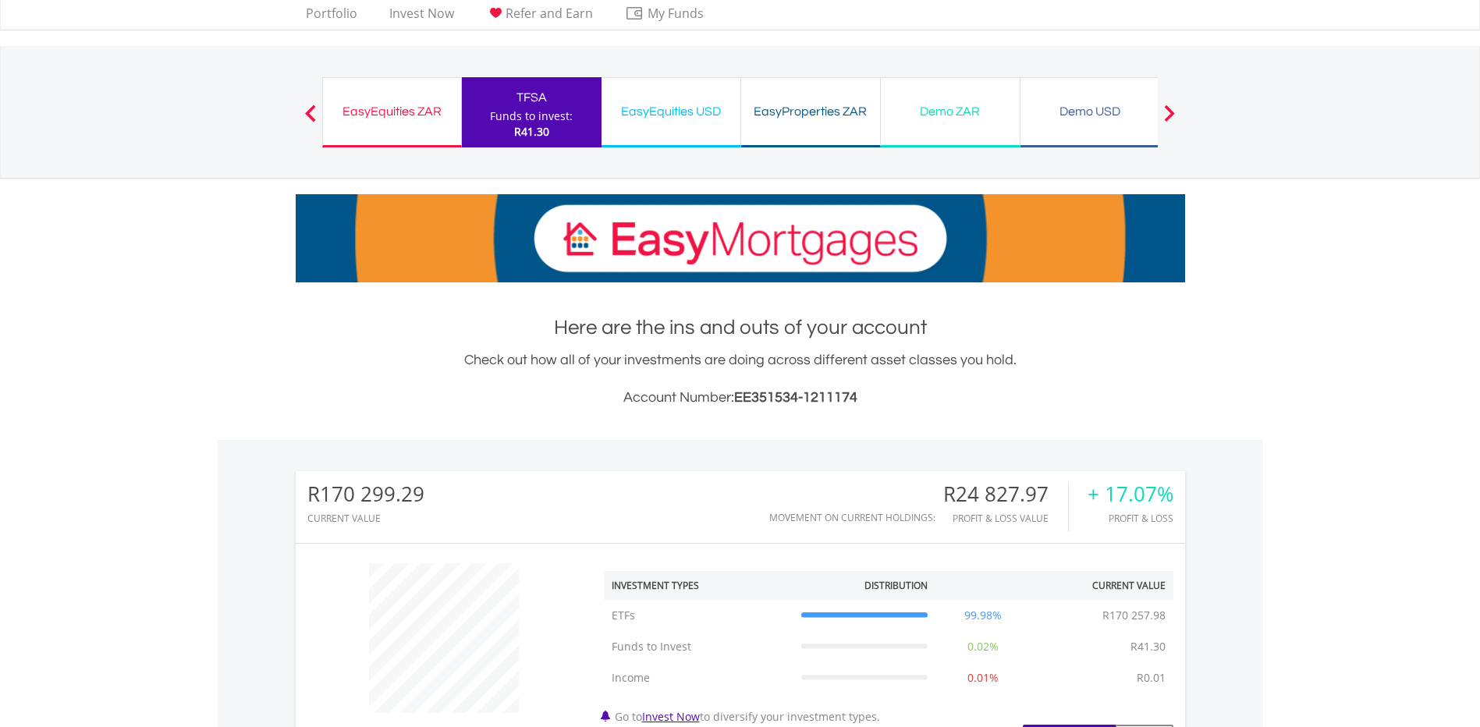
scroll to position [0, 0]
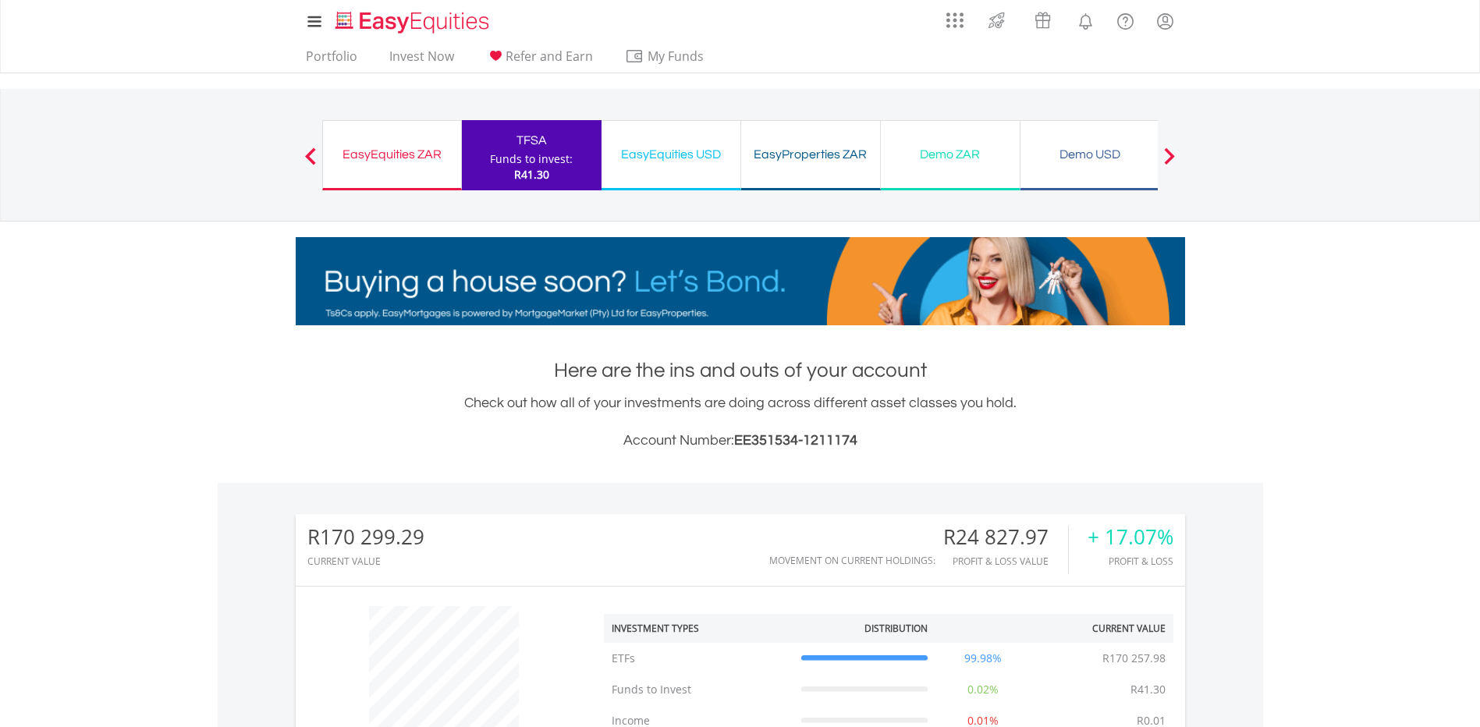
click at [663, 172] on div "EasyEquities USD Funds to invest: R41.30" at bounding box center [672, 155] width 140 height 70
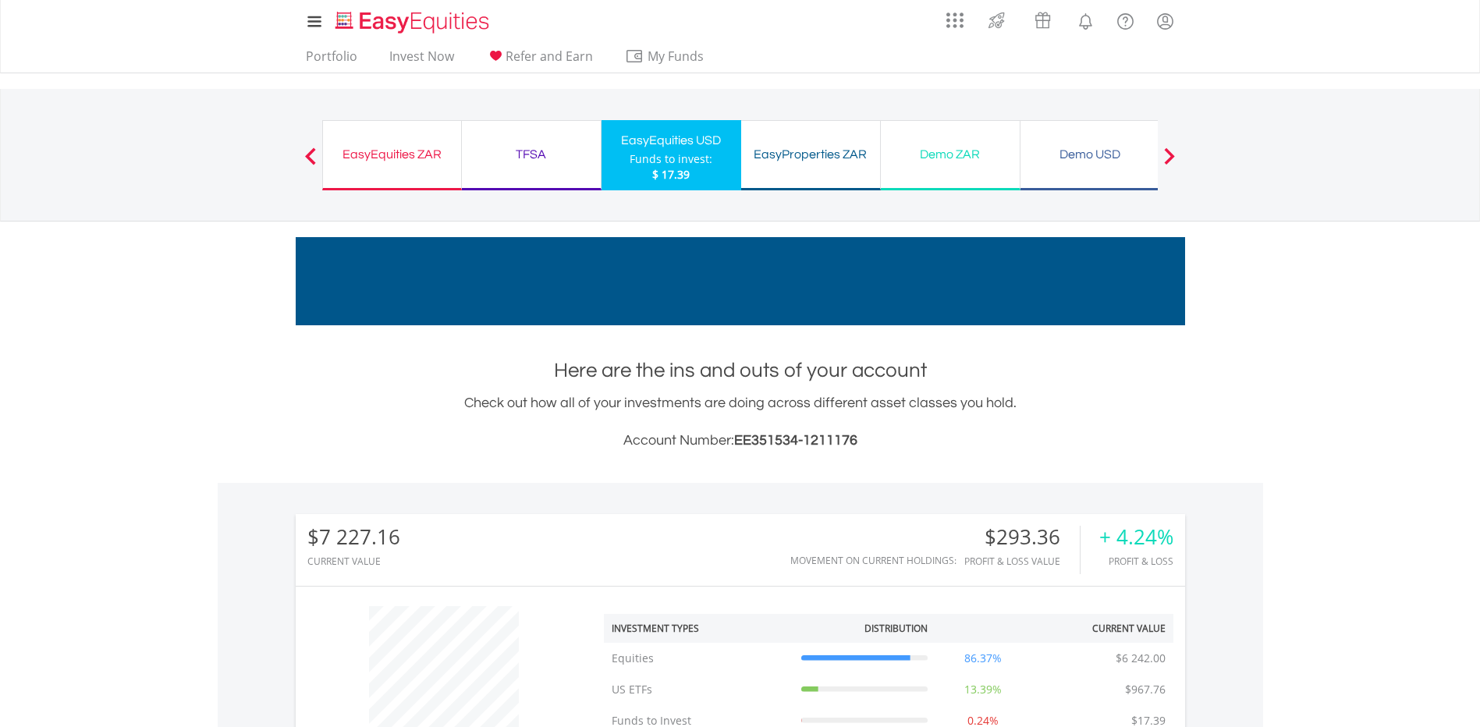
scroll to position [150, 297]
